Goal: Transaction & Acquisition: Purchase product/service

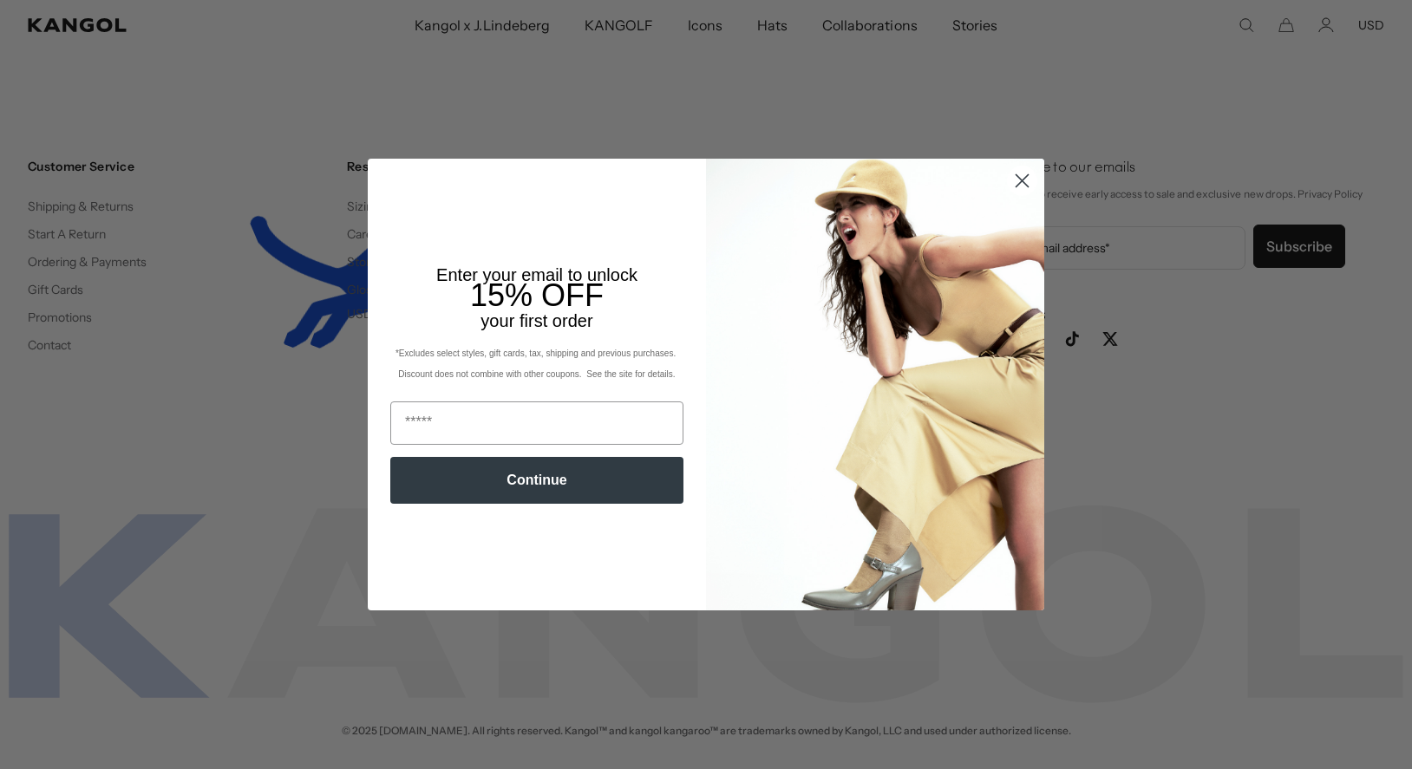
scroll to position [0, 357]
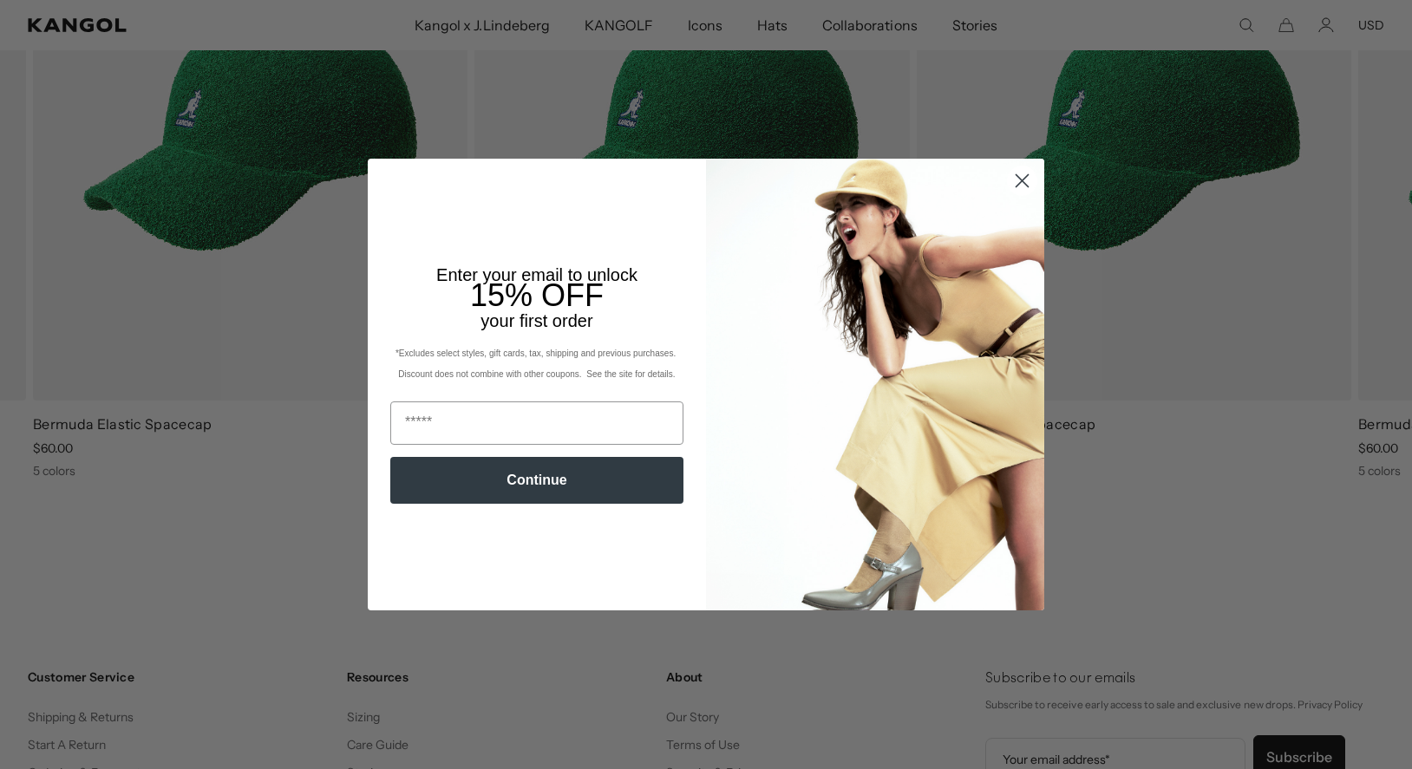
scroll to position [0, 357]
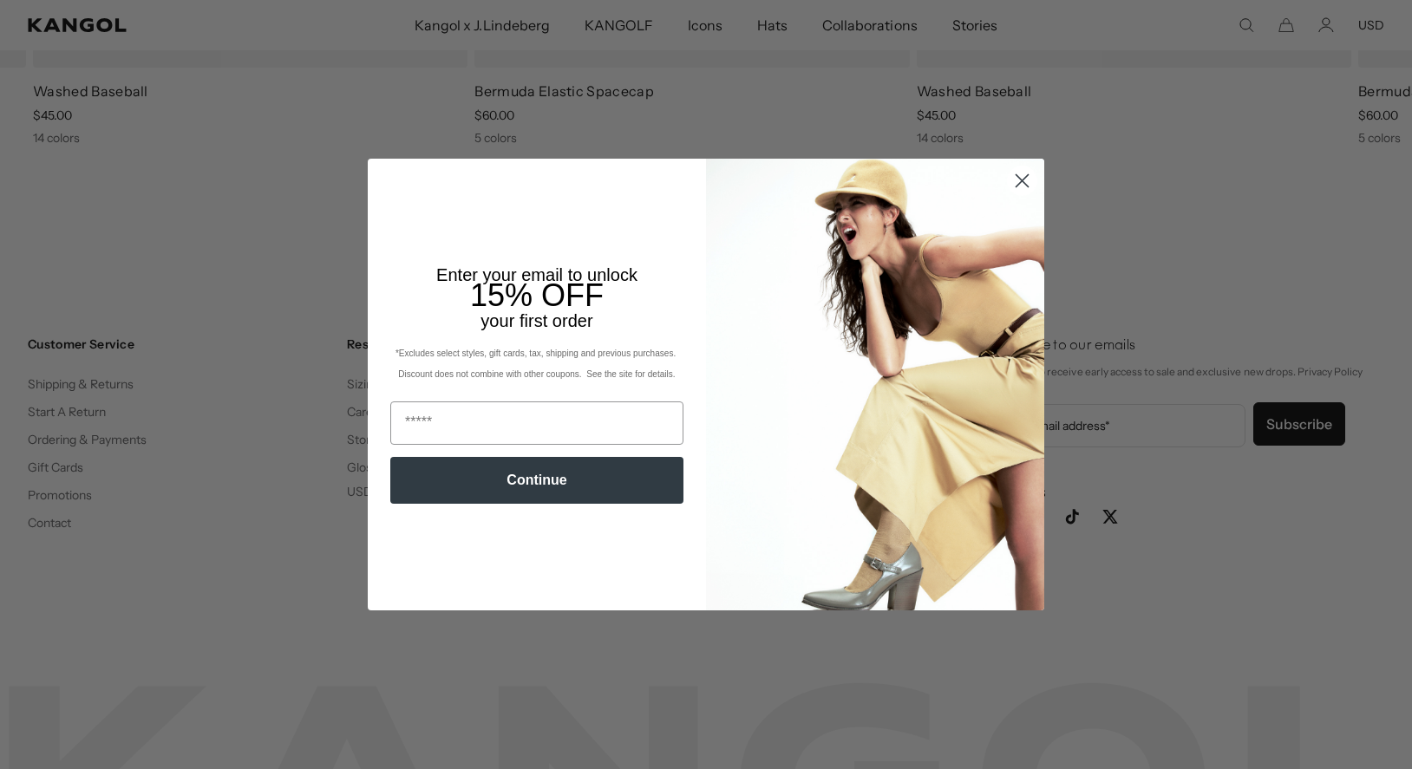
scroll to position [0, 357]
